Goal: Task Accomplishment & Management: Manage account settings

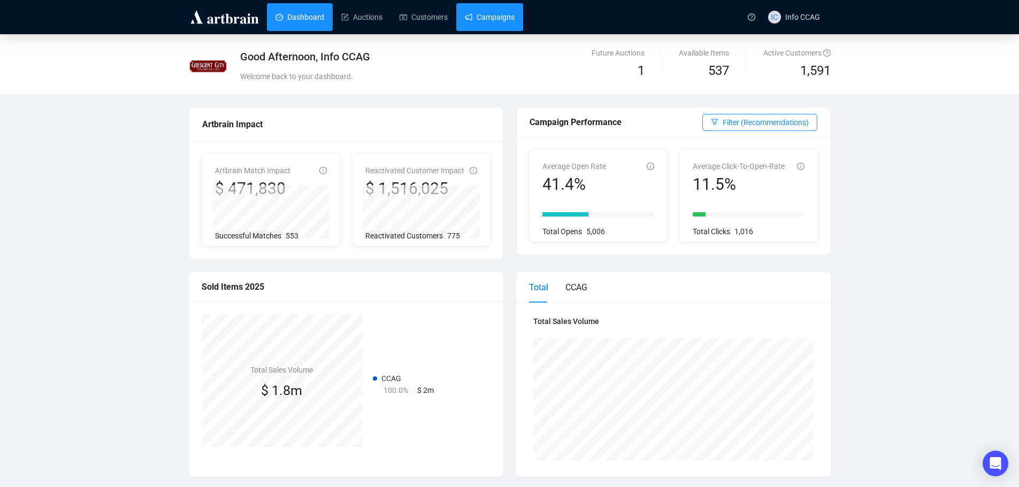
click at [479, 14] on link "Campaigns" at bounding box center [490, 17] width 50 height 28
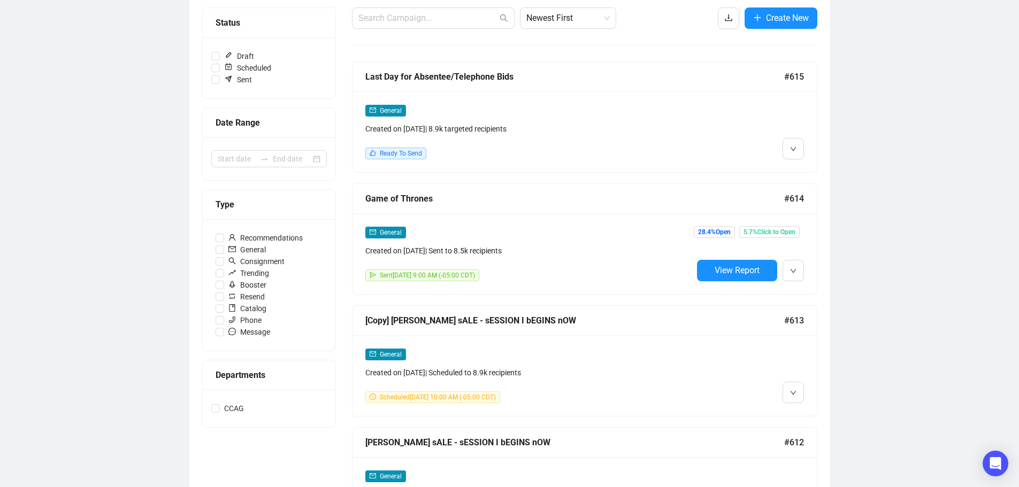
scroll to position [160, 0]
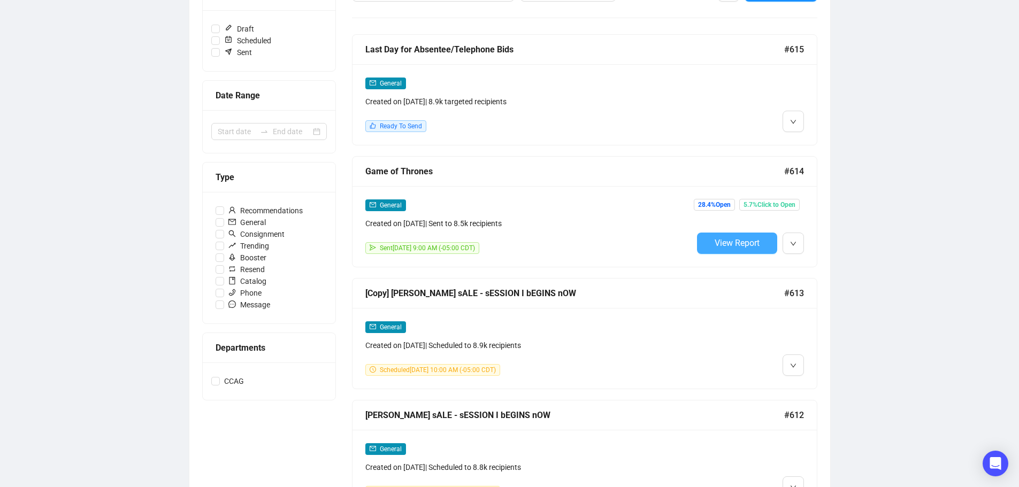
click at [727, 244] on span "View Report" at bounding box center [737, 243] width 45 height 10
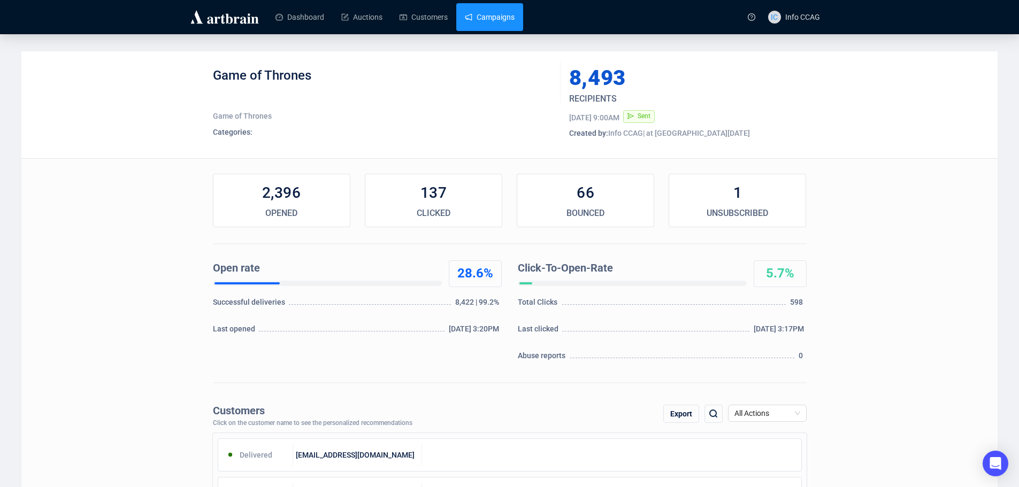
click at [479, 16] on link "Campaigns" at bounding box center [490, 17] width 50 height 28
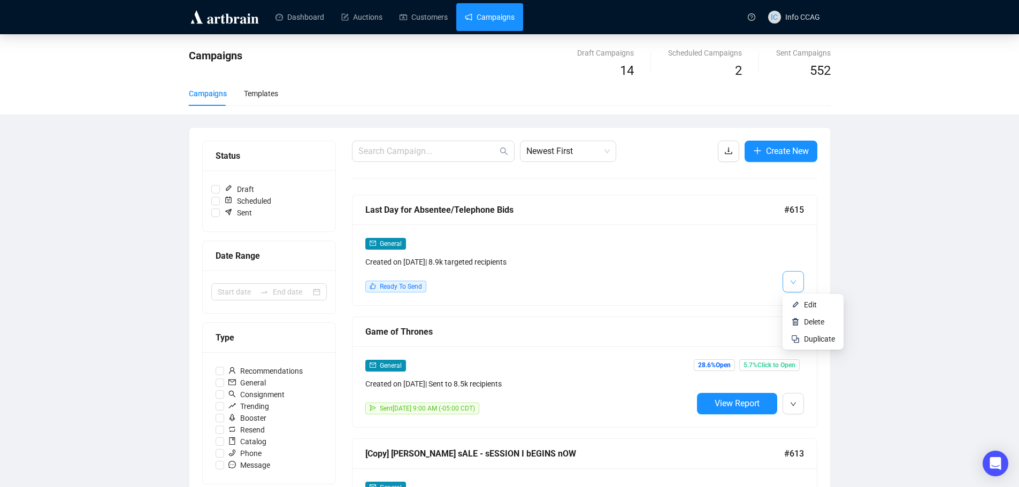
click at [798, 279] on button "button" at bounding box center [793, 281] width 21 height 21
click at [802, 297] on li "Edit" at bounding box center [813, 304] width 57 height 17
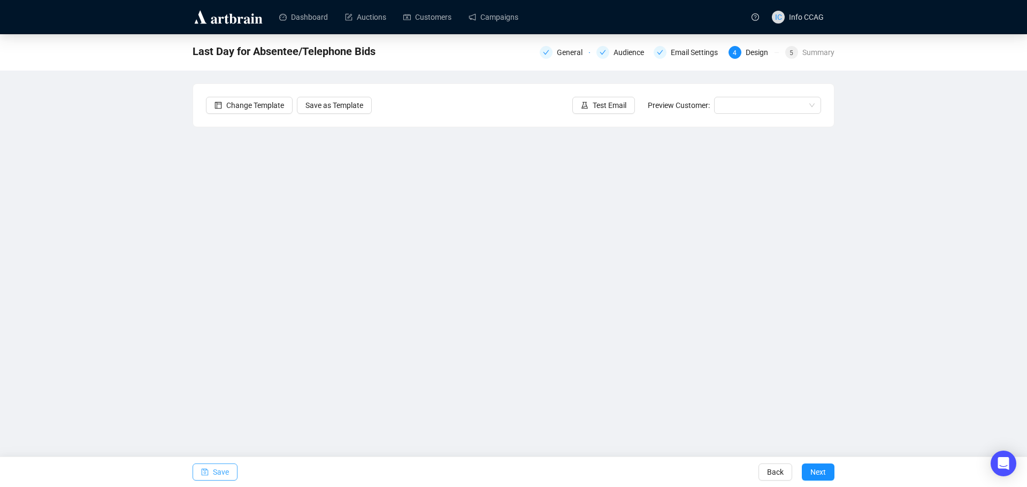
click at [216, 473] on span "Save" at bounding box center [221, 472] width 16 height 30
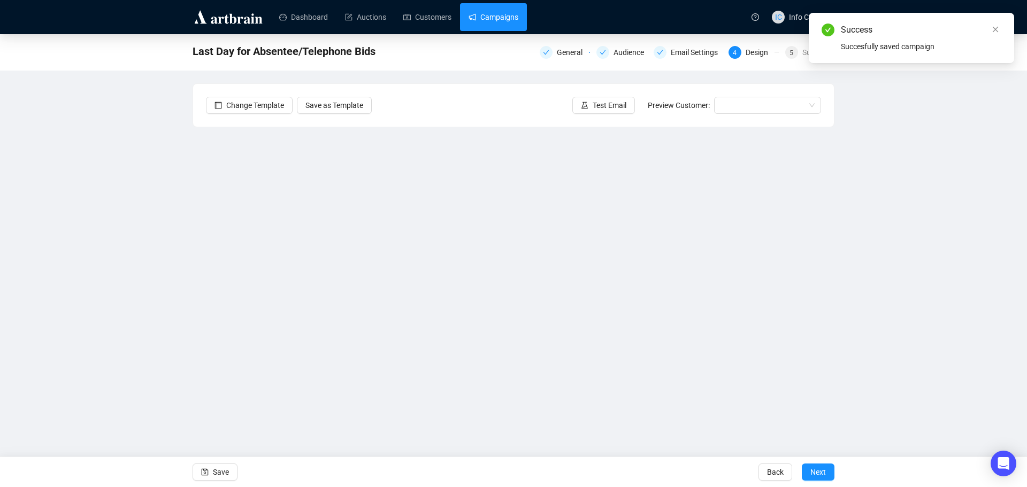
click at [510, 18] on link "Campaigns" at bounding box center [494, 17] width 50 height 28
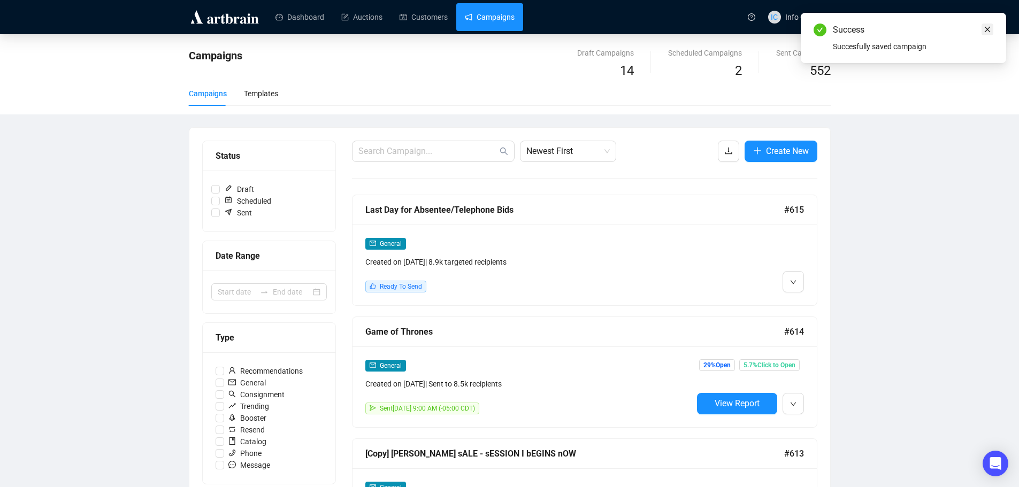
click at [988, 27] on icon "close" at bounding box center [987, 29] width 7 height 7
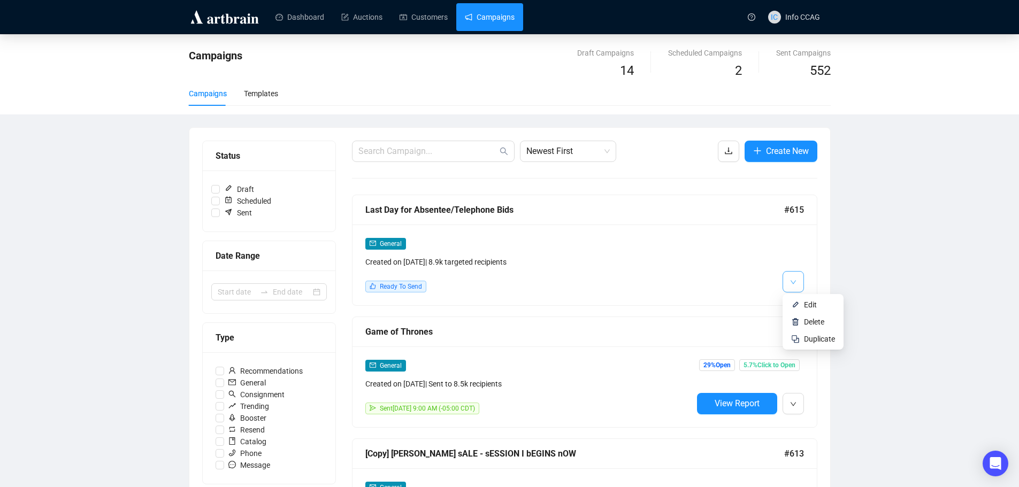
click at [792, 276] on span "button" at bounding box center [793, 281] width 6 height 13
click at [801, 305] on li "Edit" at bounding box center [813, 304] width 57 height 17
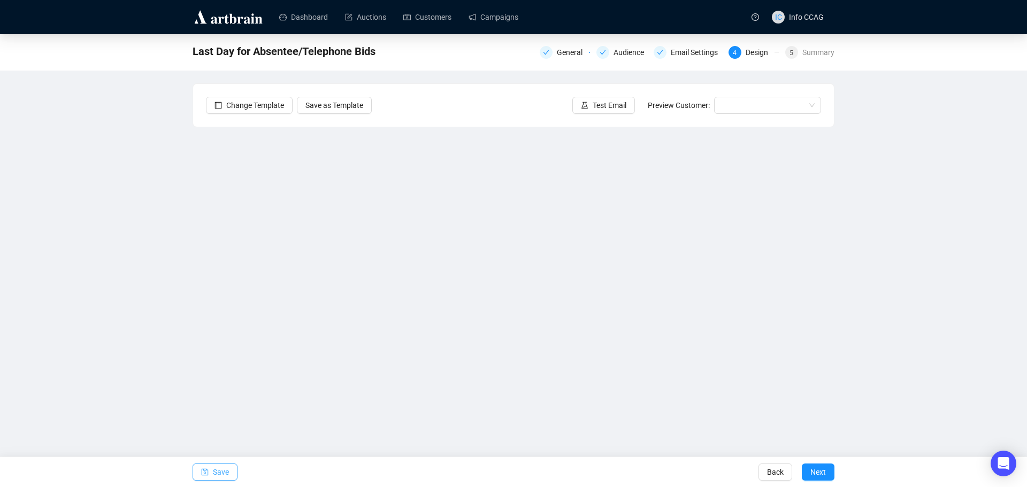
click at [210, 473] on button "Save" at bounding box center [215, 472] width 45 height 17
